Goal: Information Seeking & Learning: Find specific fact

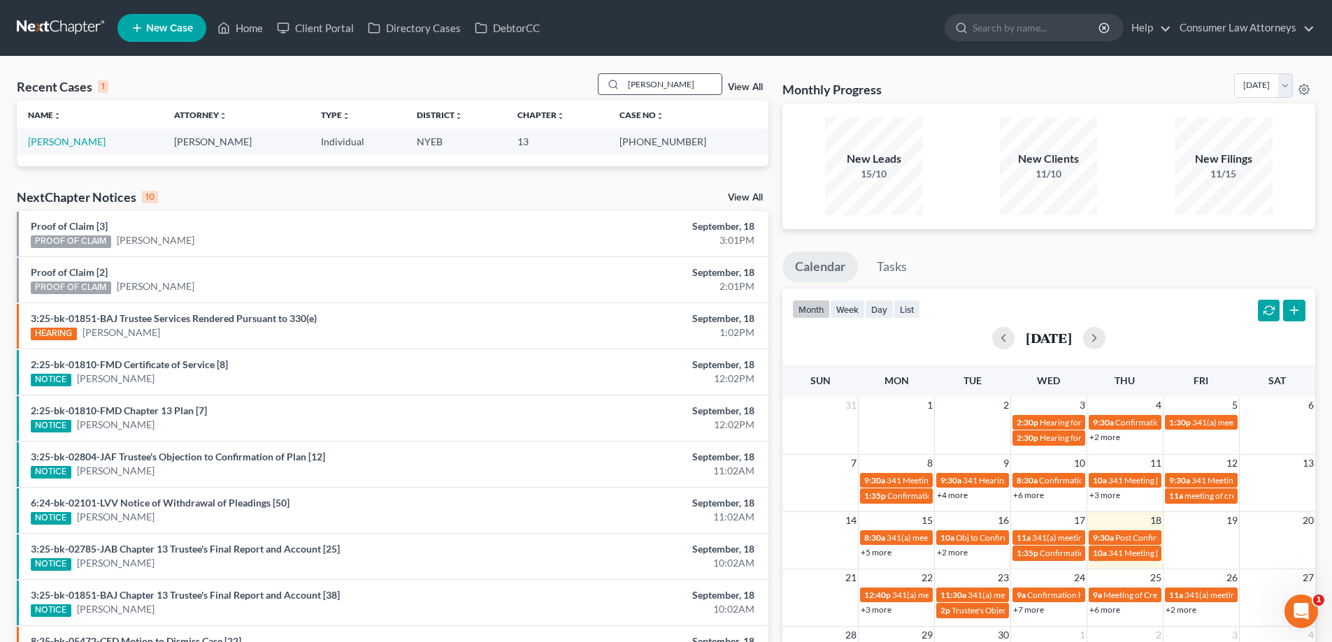
drag, startPoint x: 660, startPoint y: 86, endPoint x: 624, endPoint y: 86, distance: 35.7
click at [624, 86] on div "[PERSON_NAME]" at bounding box center [660, 84] width 124 height 22
drag, startPoint x: 652, startPoint y: 103, endPoint x: 671, endPoint y: 90, distance: 23.7
click at [652, 103] on th "Case No unfold_more expand_more expand_less" at bounding box center [687, 115] width 159 height 28
drag, startPoint x: 671, startPoint y: 90, endPoint x: 580, endPoint y: 93, distance: 90.9
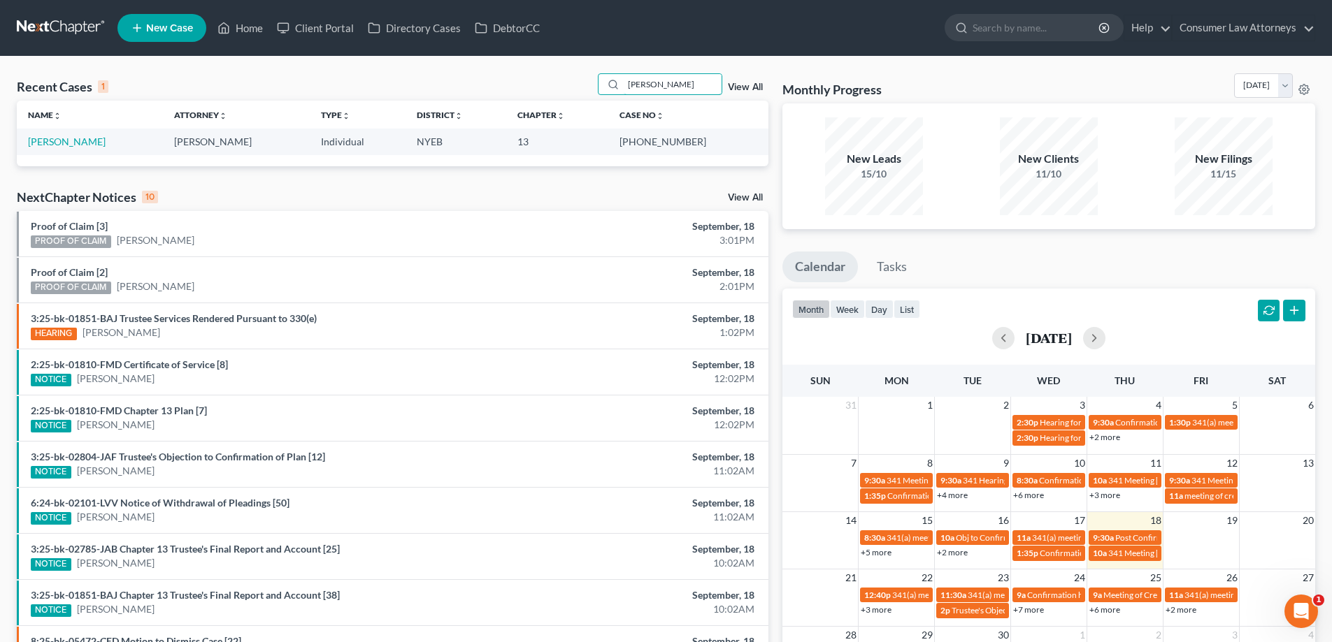
click at [580, 93] on div "Recent Cases 1 [PERSON_NAME] View All" at bounding box center [393, 86] width 752 height 27
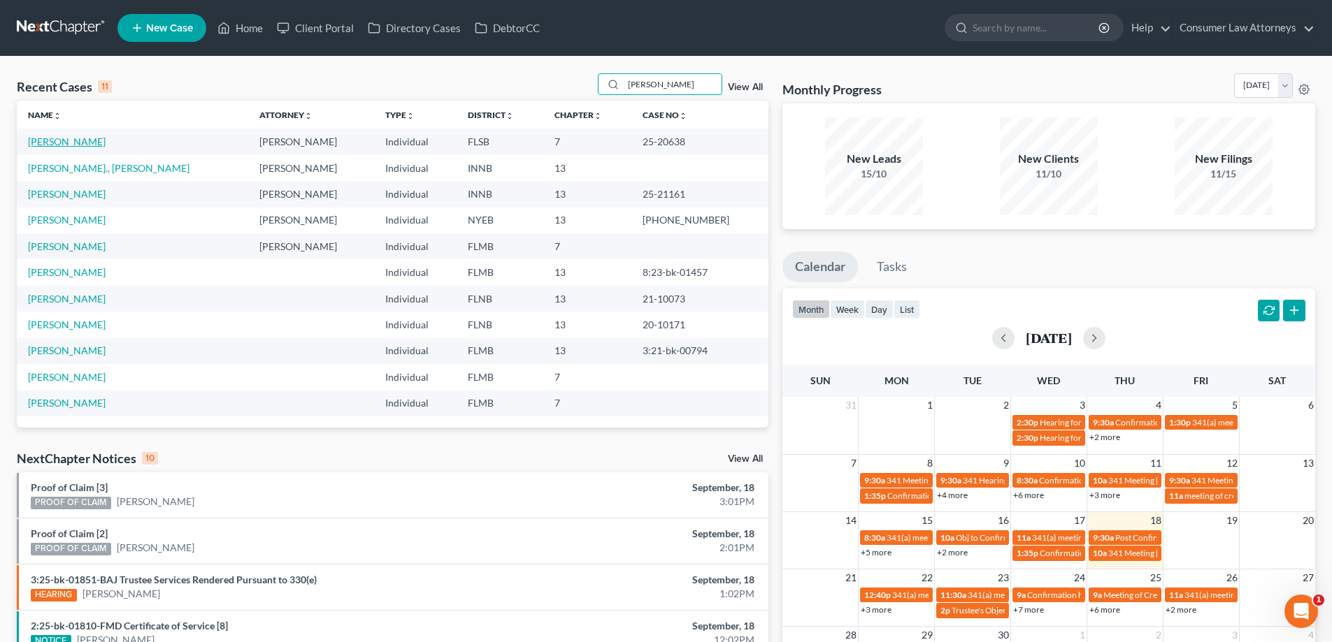
type input "[PERSON_NAME]"
click at [69, 148] on link "[PERSON_NAME]" at bounding box center [67, 142] width 78 height 12
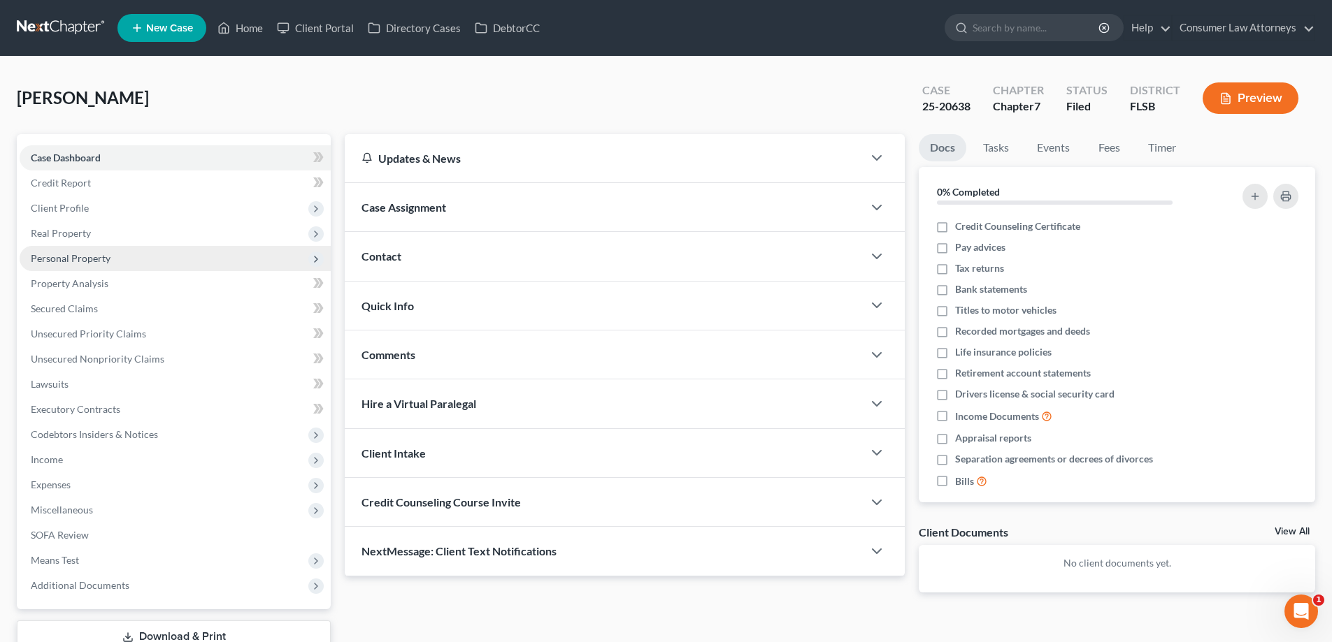
click at [76, 257] on span "Personal Property" at bounding box center [71, 258] width 80 height 12
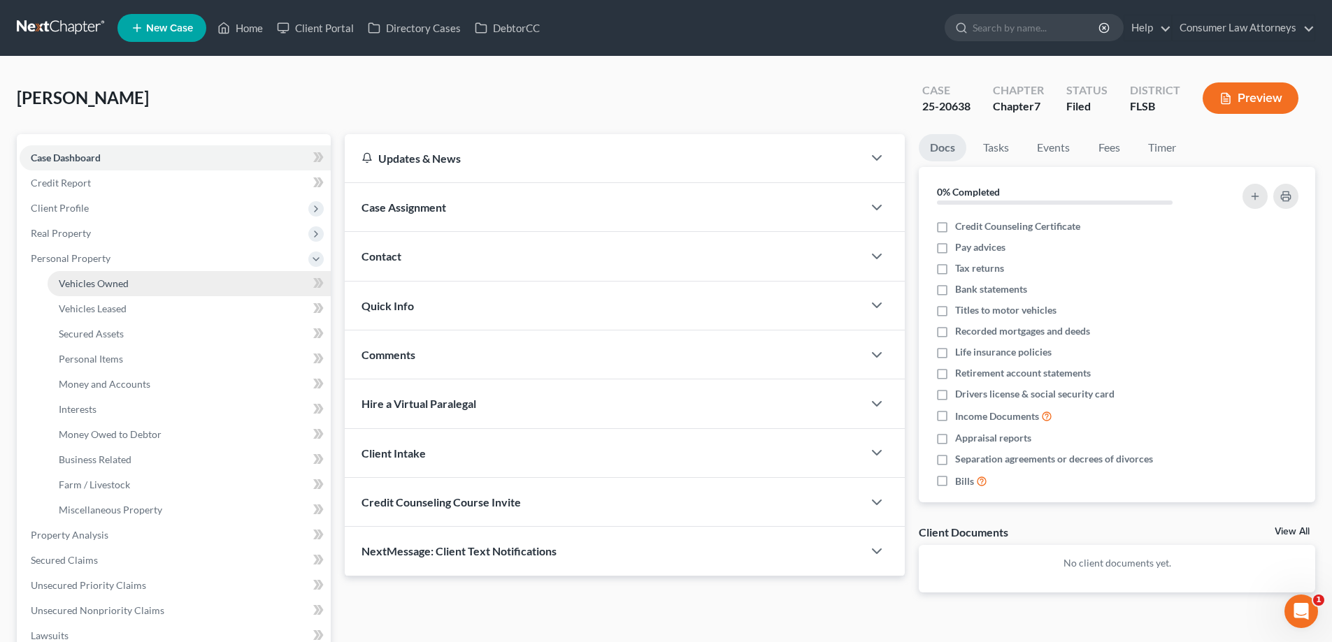
click at [105, 284] on span "Vehicles Owned" at bounding box center [94, 284] width 70 height 12
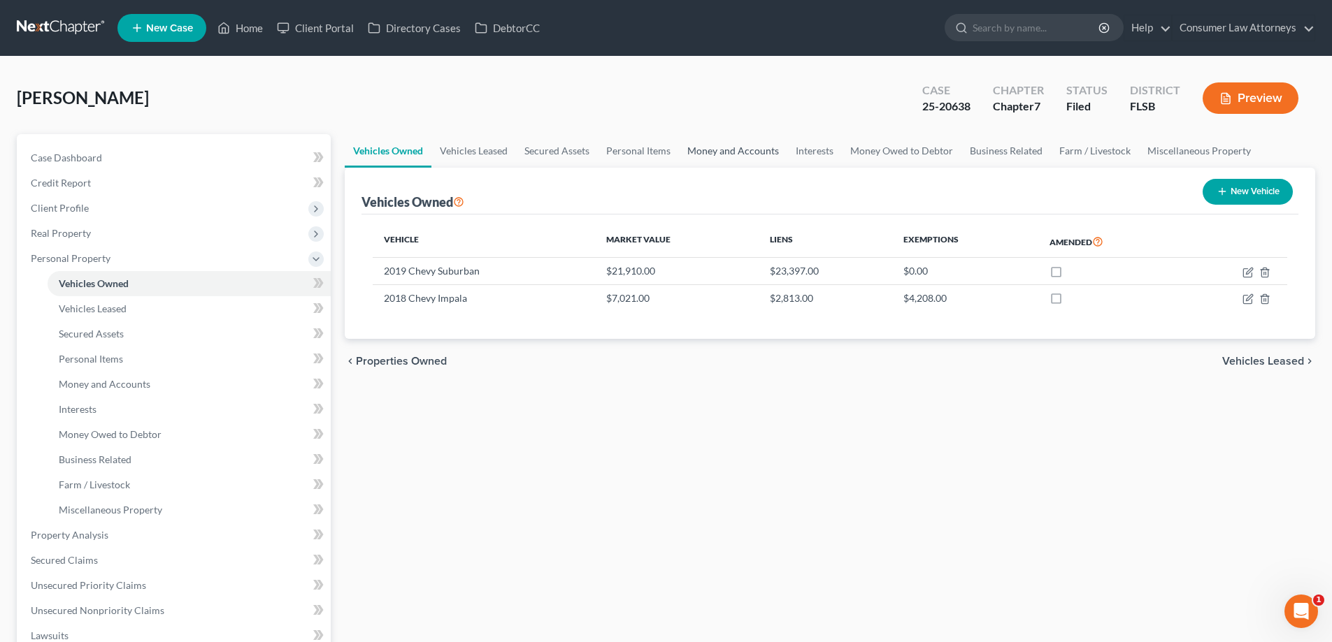
drag, startPoint x: 733, startPoint y: 153, endPoint x: 756, endPoint y: 233, distance: 83.2
click at [733, 154] on link "Money and Accounts" at bounding box center [733, 151] width 108 height 34
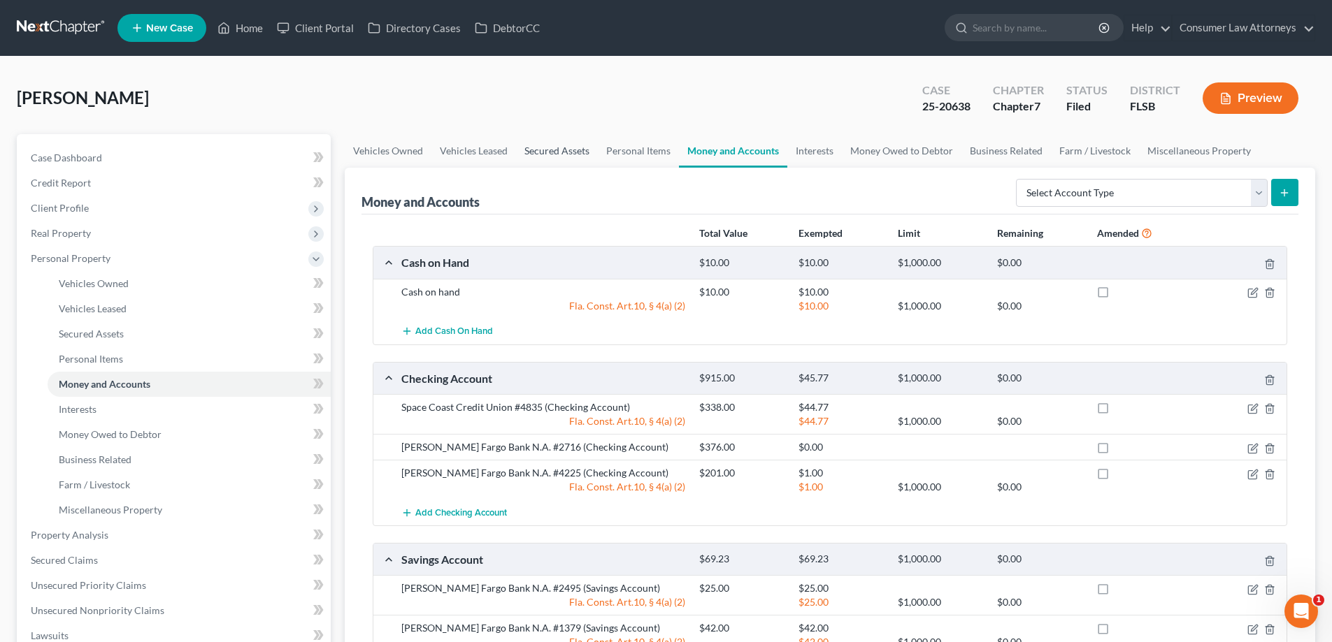
click at [566, 148] on link "Secured Assets" at bounding box center [557, 151] width 82 height 34
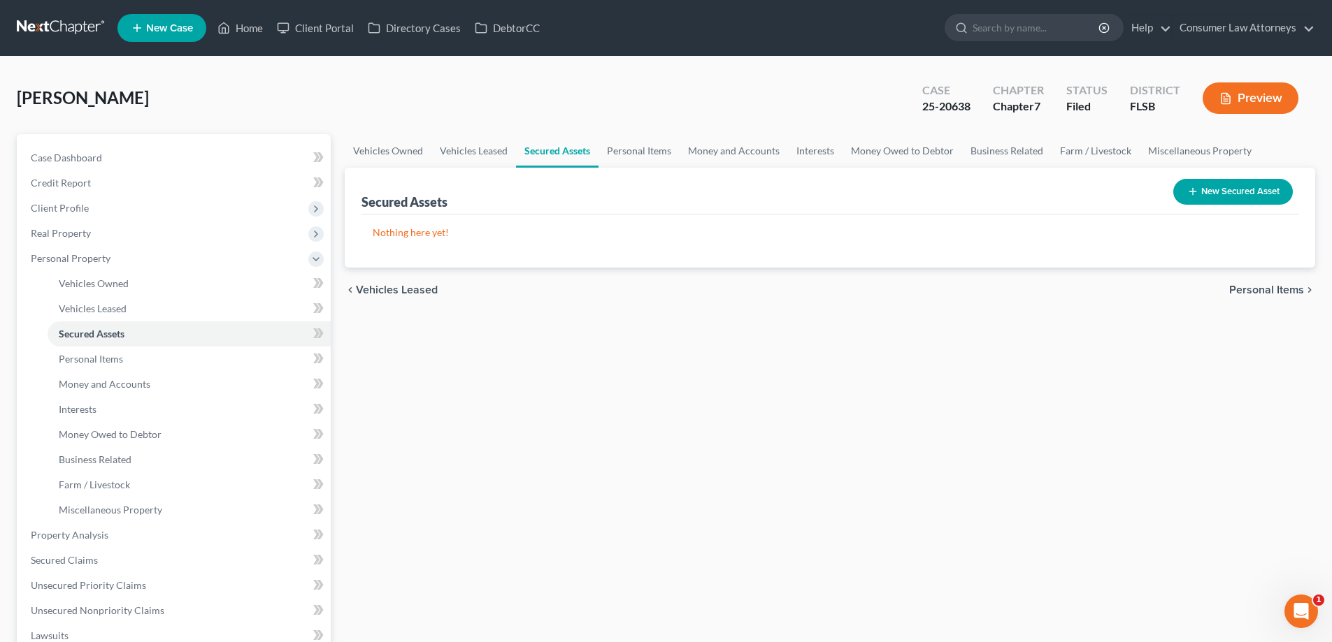
click at [775, 128] on div "[PERSON_NAME] Upgraded Case 25-20638 Chapter Chapter 7 Status [GEOGRAPHIC_DATA]…" at bounding box center [666, 103] width 1298 height 61
click at [250, 32] on link "Home" at bounding box center [239, 27] width 59 height 25
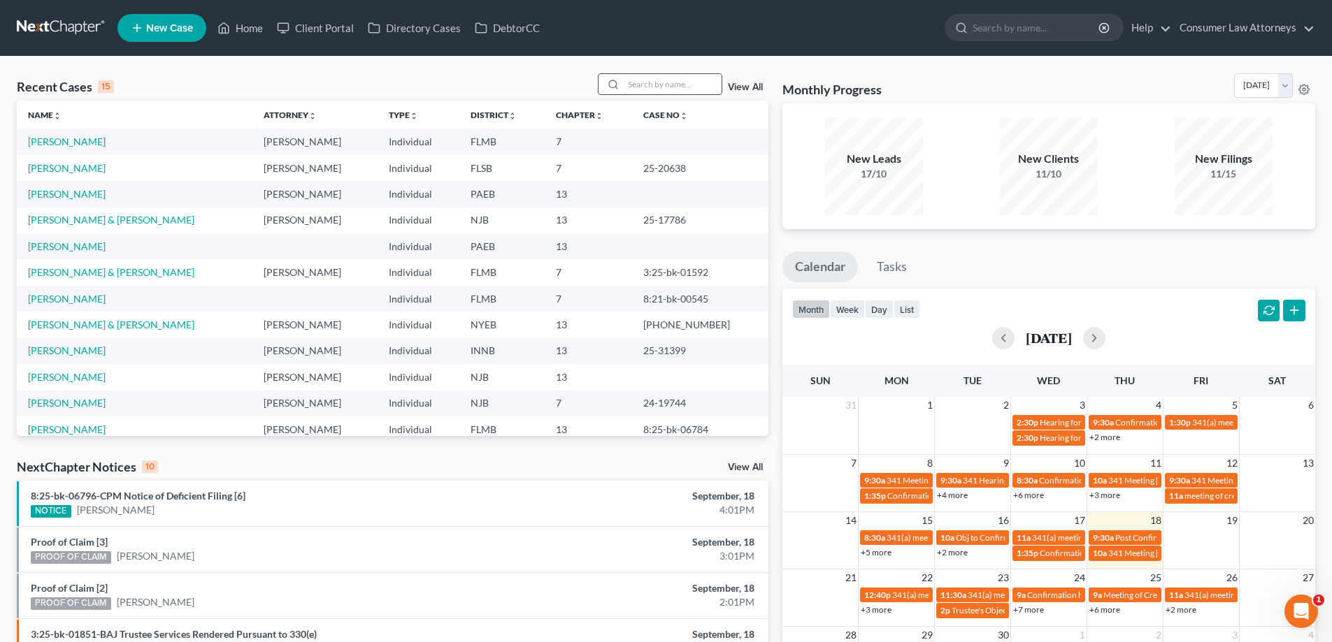
click at [652, 89] on input "search" at bounding box center [673, 84] width 98 height 20
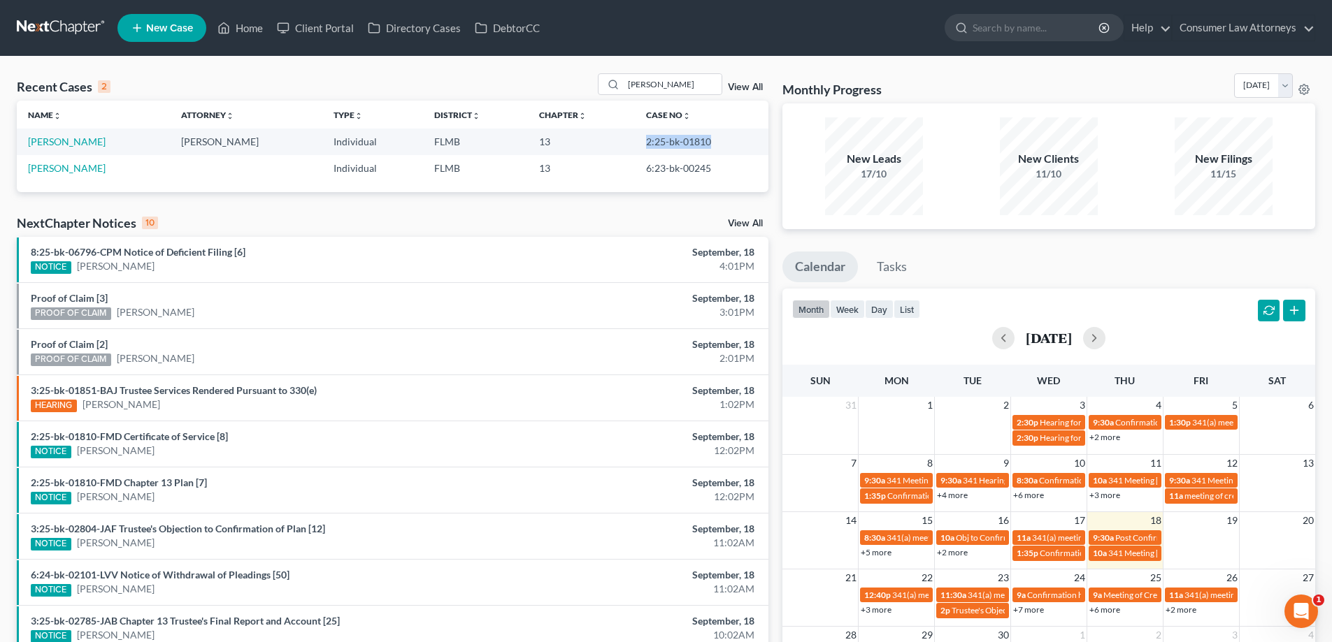
drag, startPoint x: 711, startPoint y: 136, endPoint x: 638, endPoint y: 141, distance: 72.8
click at [638, 141] on td "2:25-bk-01810" at bounding box center [702, 142] width 134 height 26
copy td "2:25-bk-01810"
drag, startPoint x: 675, startPoint y: 84, endPoint x: 603, endPoint y: 85, distance: 72.7
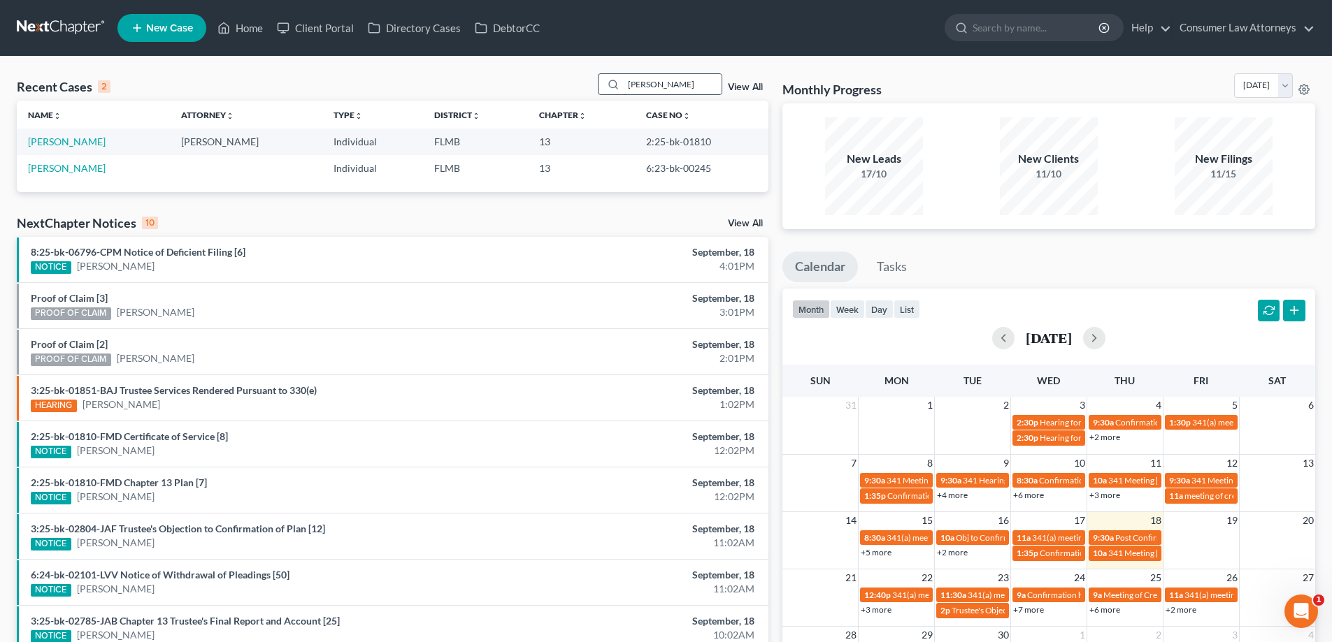
click at [603, 85] on div "[PERSON_NAME]" at bounding box center [660, 84] width 124 height 22
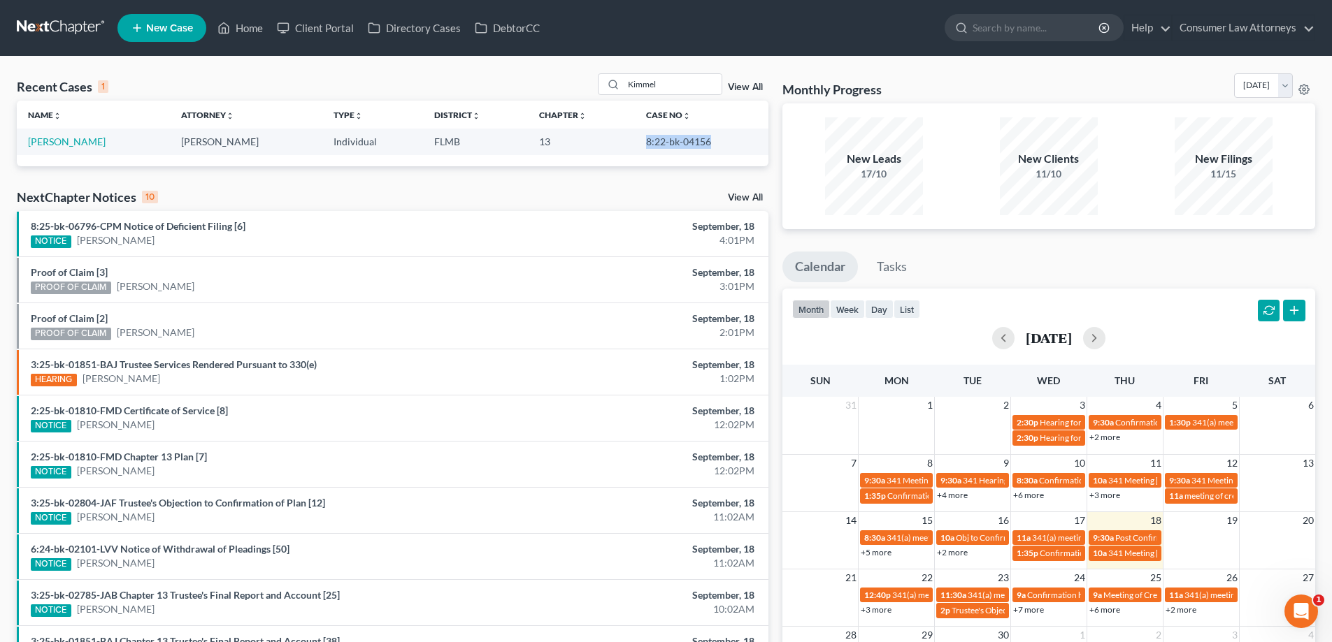
drag, startPoint x: 663, startPoint y: 145, endPoint x: 632, endPoint y: 145, distance: 30.8
click at [635, 145] on td "8:22-bk-04156" at bounding box center [702, 142] width 134 height 26
copy td "8:22-bk-04156"
click at [484, 74] on div "Recent Cases 1 Kimmel View All" at bounding box center [393, 86] width 752 height 27
drag, startPoint x: 663, startPoint y: 91, endPoint x: 590, endPoint y: 92, distance: 72.7
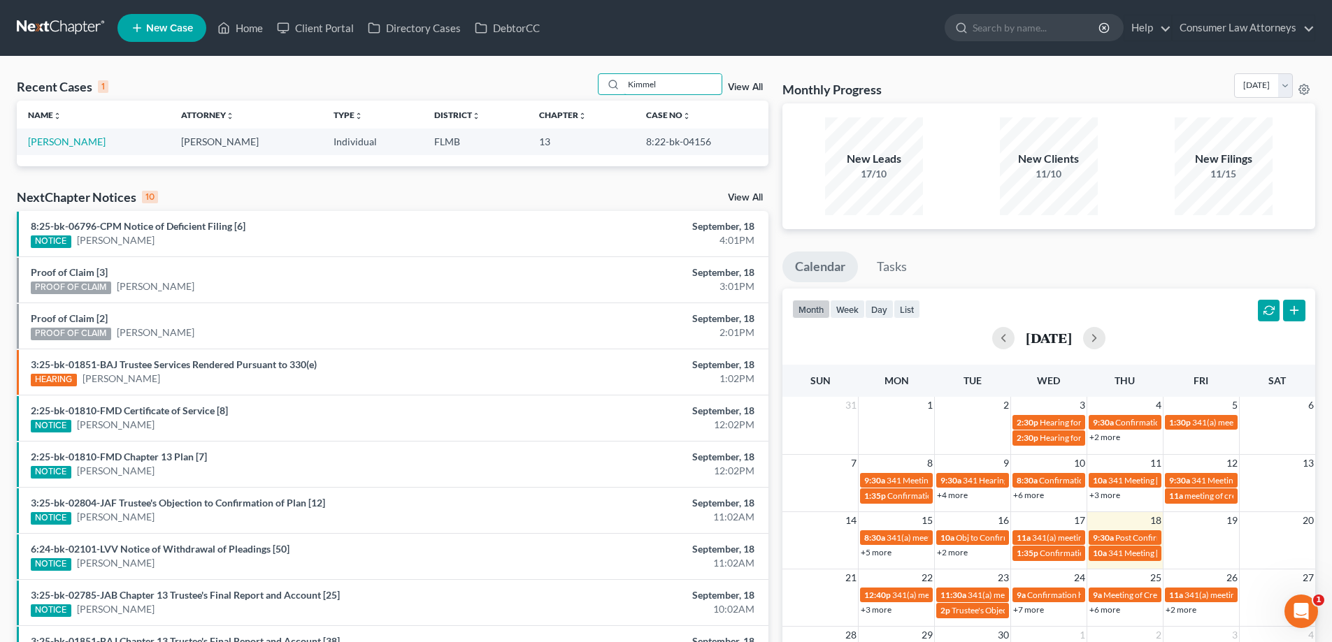
click at [590, 92] on div "Recent Cases 1 Kimmel View All" at bounding box center [393, 86] width 752 height 27
drag, startPoint x: 708, startPoint y: 141, endPoint x: 633, endPoint y: 143, distance: 74.1
click at [635, 143] on td "8:25-bk-06796" at bounding box center [702, 142] width 134 height 26
copy td "8:25-bk-06796"
drag, startPoint x: 669, startPoint y: 87, endPoint x: 524, endPoint y: 107, distance: 146.1
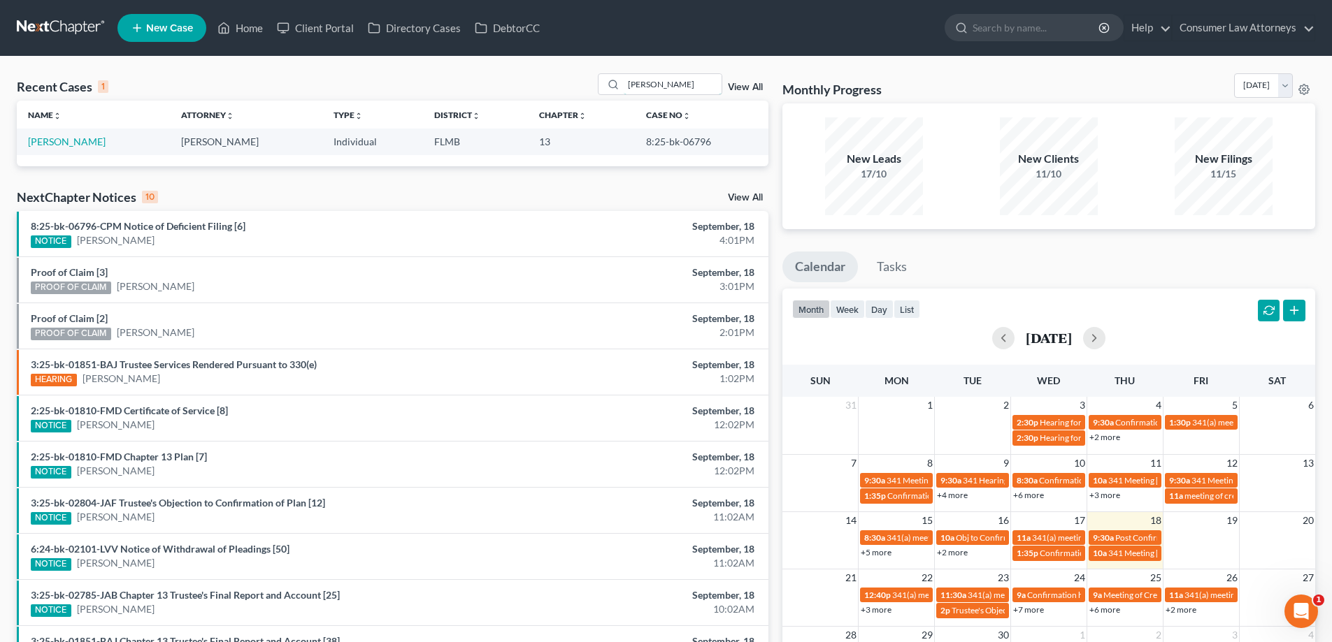
click at [533, 103] on div "Recent Cases 1 [PERSON_NAME] View All Name unfold_more expand_more expand_less …" at bounding box center [393, 119] width 752 height 93
type input "[PERSON_NAME]"
drag, startPoint x: 707, startPoint y: 142, endPoint x: 665, endPoint y: 143, distance: 42.0
click at [665, 143] on td "25-18198" at bounding box center [714, 142] width 107 height 26
copy td "25-18198"
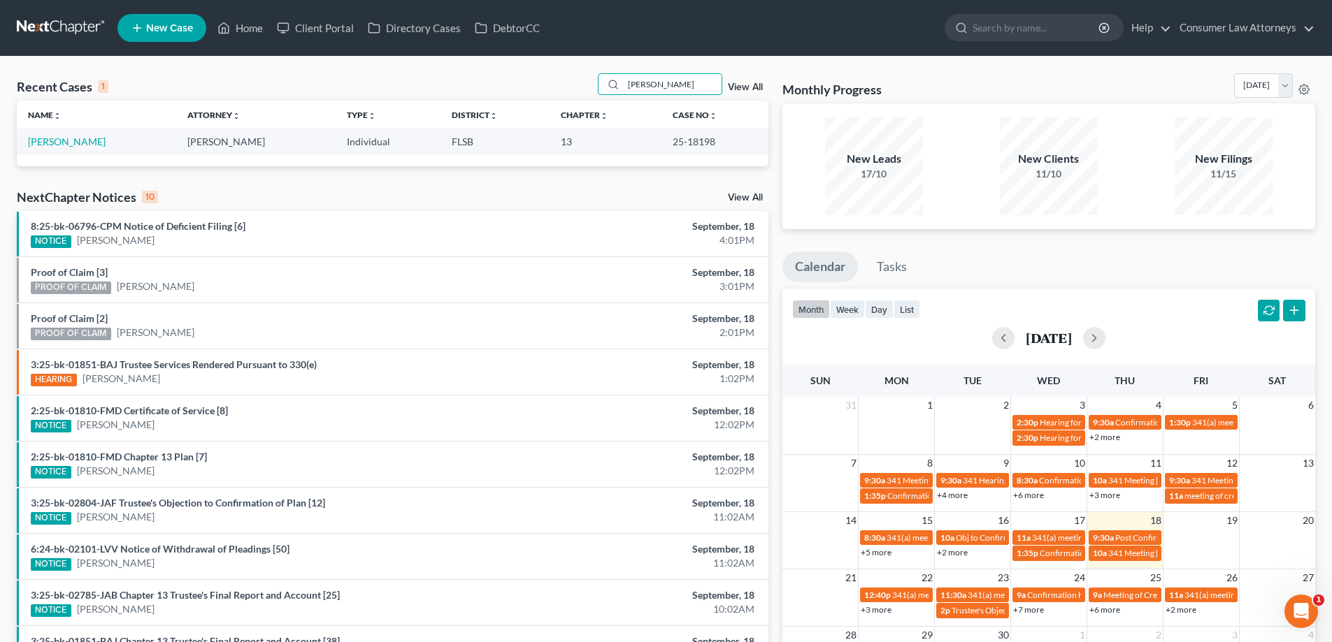
drag, startPoint x: 666, startPoint y: 75, endPoint x: 586, endPoint y: 82, distance: 80.1
click at [586, 82] on div "Recent Cases 1 [PERSON_NAME] View All" at bounding box center [393, 86] width 752 height 27
drag, startPoint x: 482, startPoint y: 69, endPoint x: 392, endPoint y: 56, distance: 91.2
click at [468, 68] on div "Recent Cases 1 View All Name unfold_more expand_more expand_less Attorney unfol…" at bounding box center [666, 420] width 1332 height 726
click at [233, 22] on link "Home" at bounding box center [239, 27] width 59 height 25
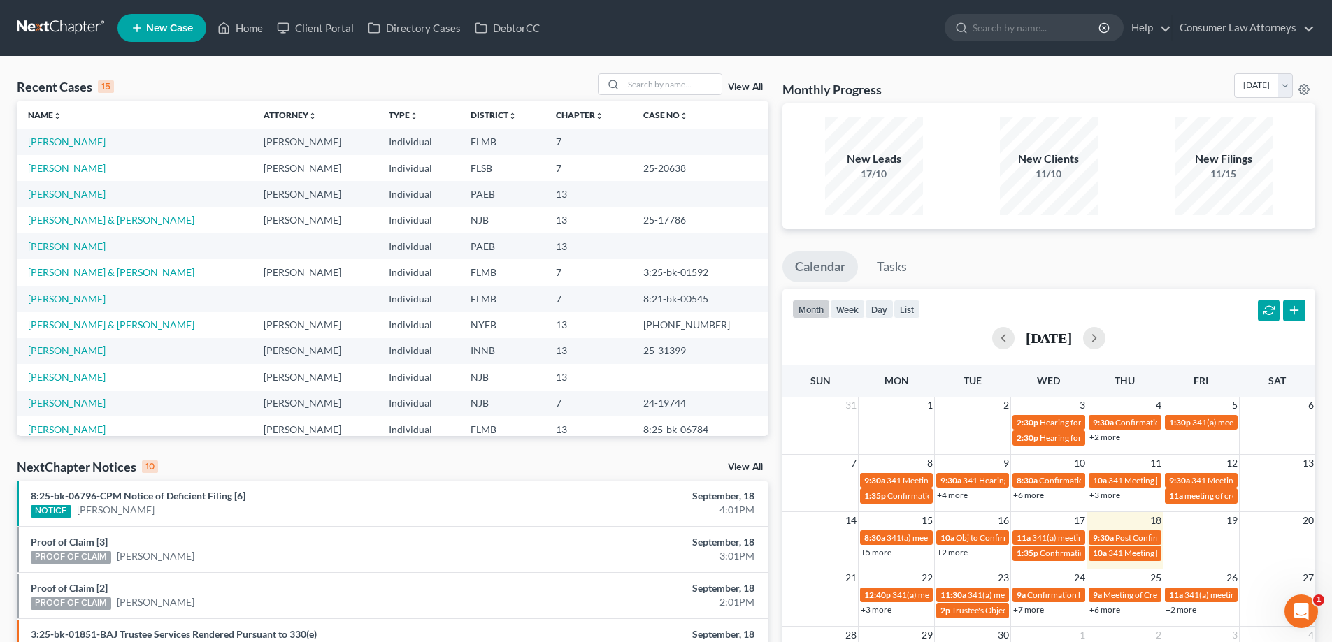
click at [742, 82] on link "View All" at bounding box center [745, 87] width 35 height 10
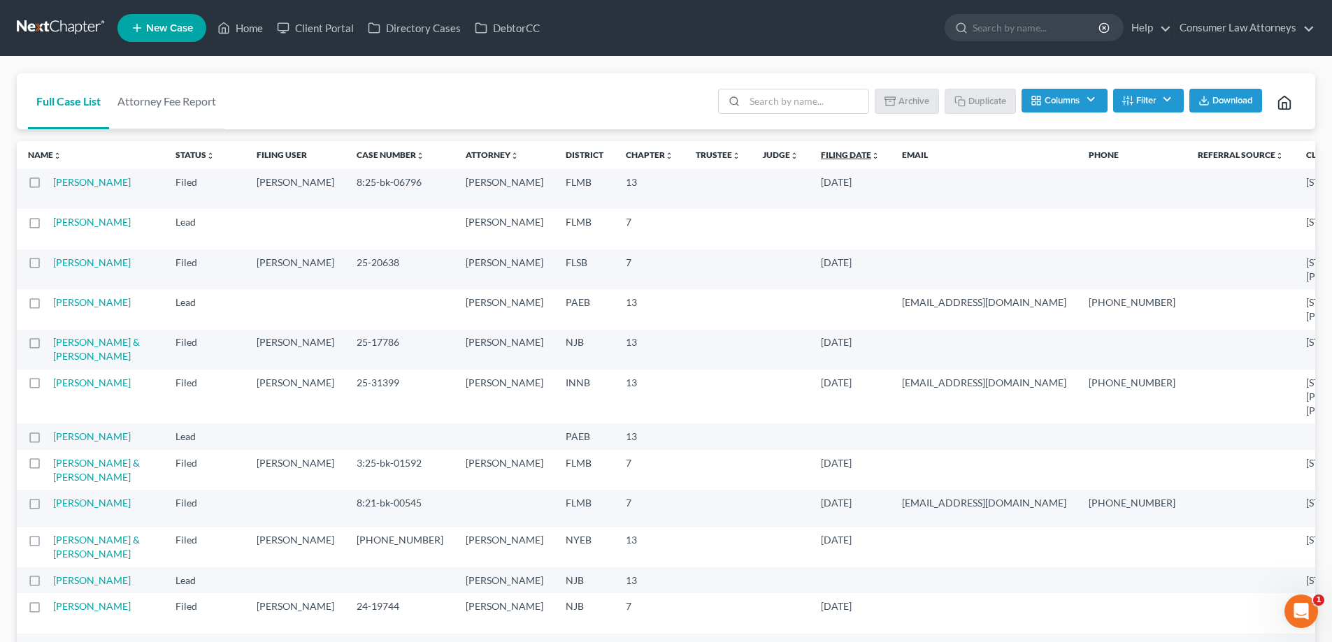
click at [821, 156] on link "Filing Date unfold_more expand_more expand_less" at bounding box center [850, 155] width 59 height 10
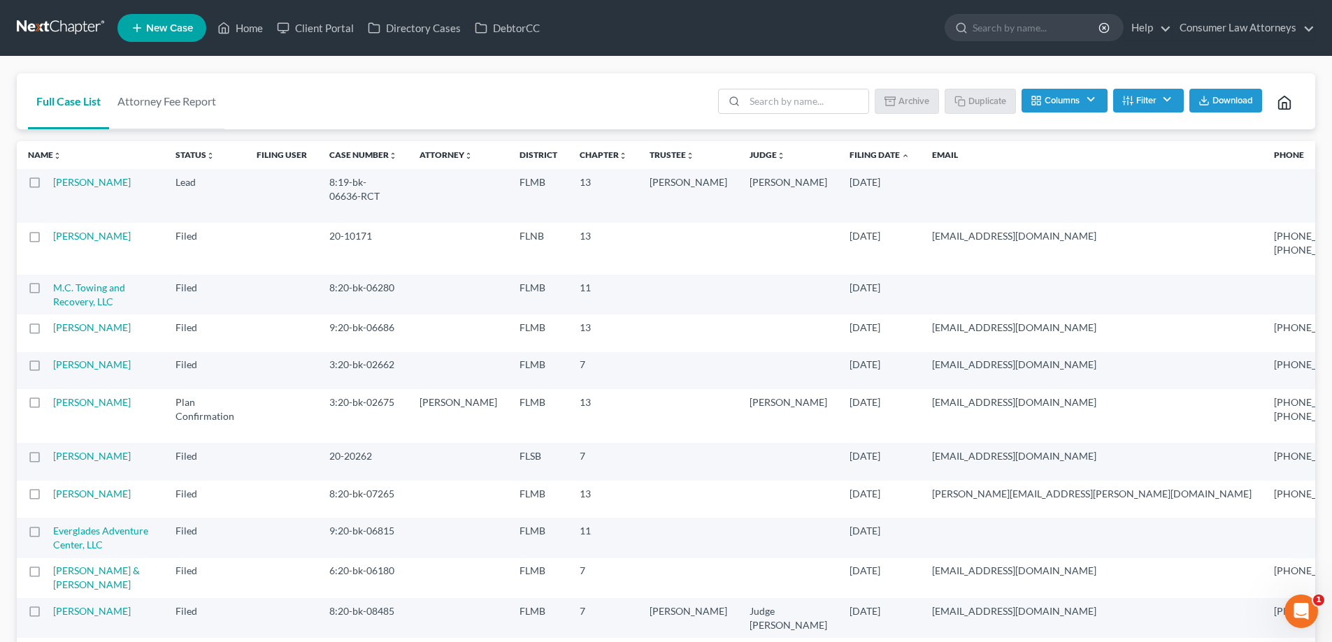
click at [838, 164] on th "Filing Date unfold_more expand_more expand_less" at bounding box center [879, 155] width 82 height 28
click at [838, 161] on th "Filing Date unfold_more expand_more expand_less" at bounding box center [879, 155] width 82 height 28
click at [849, 157] on link "Filing Date unfold_more expand_more expand_less" at bounding box center [879, 155] width 60 height 10
